Goal: Transaction & Acquisition: Purchase product/service

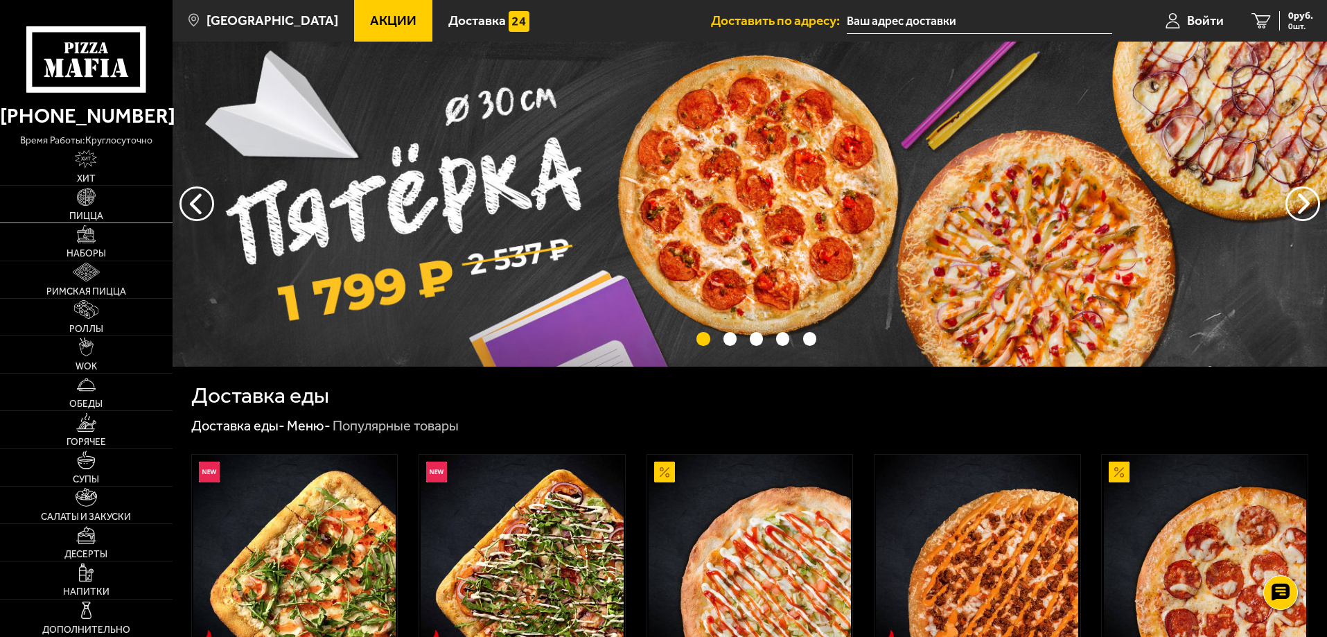
click at [84, 206] on img at bounding box center [86, 197] width 19 height 19
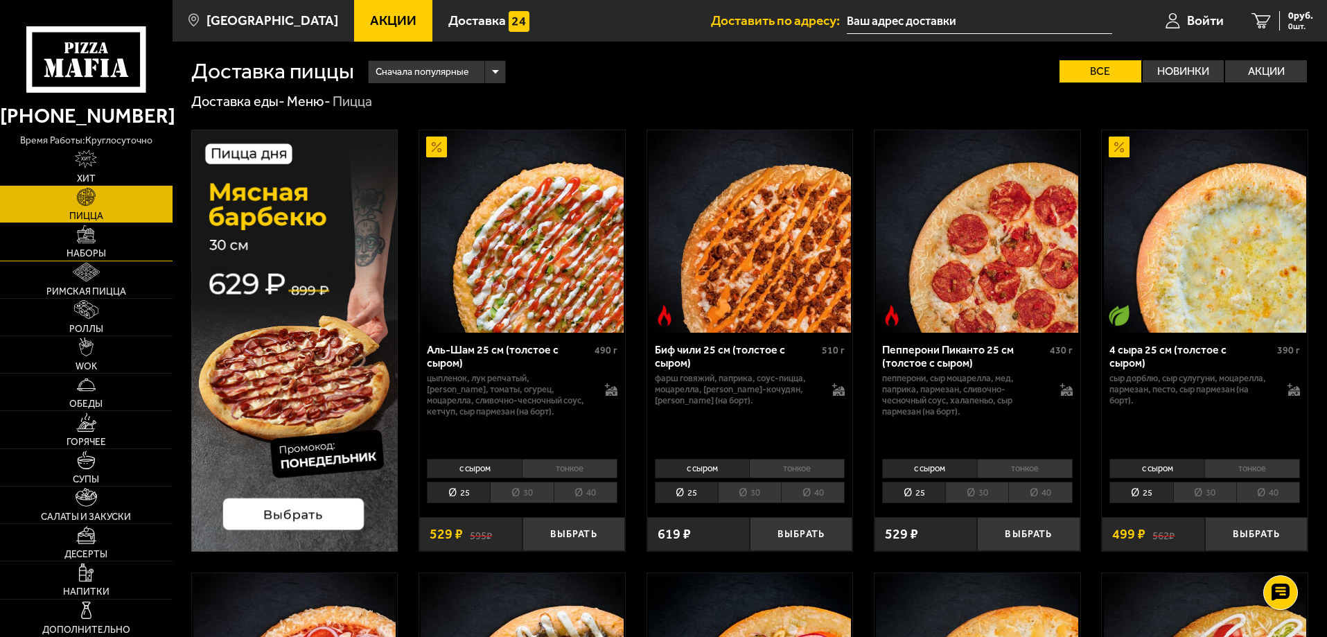
click at [83, 238] on img at bounding box center [86, 234] width 19 height 19
